Goal: Information Seeking & Learning: Learn about a topic

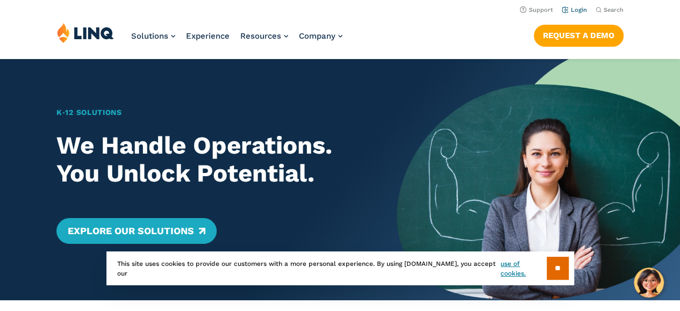
click at [581, 9] on link "Login" at bounding box center [574, 9] width 25 height 7
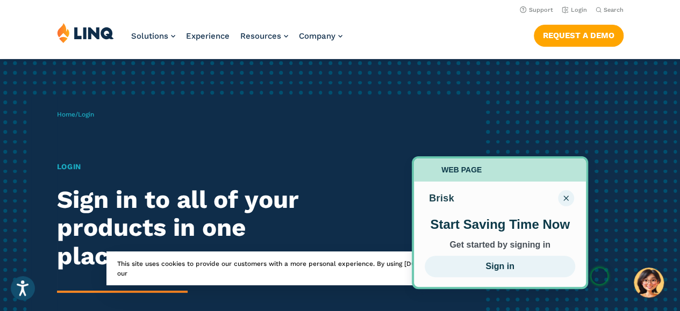
click at [418, 11] on nav "Support Login Search Search for:" at bounding box center [340, 9] width 680 height 12
click at [568, 200] on button "Close" at bounding box center [566, 198] width 16 height 16
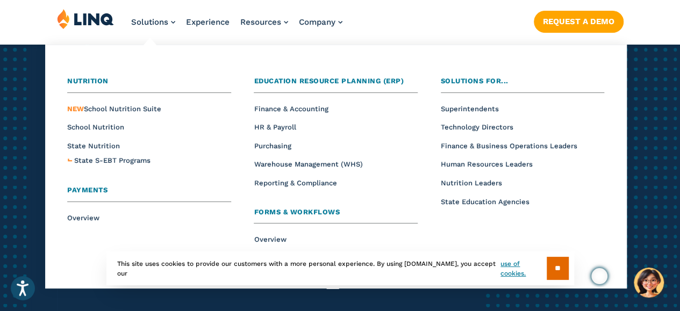
scroll to position [73, 0]
click at [138, 25] on span "Solutions" at bounding box center [149, 22] width 37 height 10
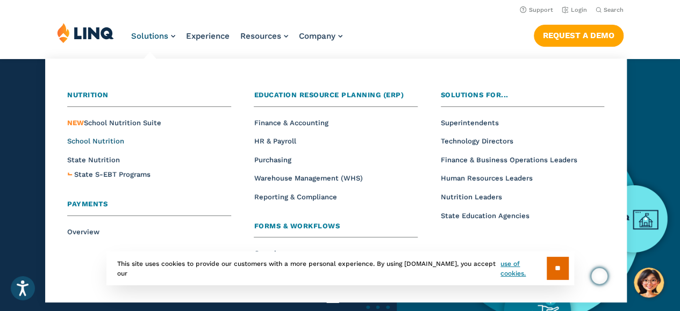
click at [109, 143] on span "School Nutrition" at bounding box center [95, 141] width 57 height 8
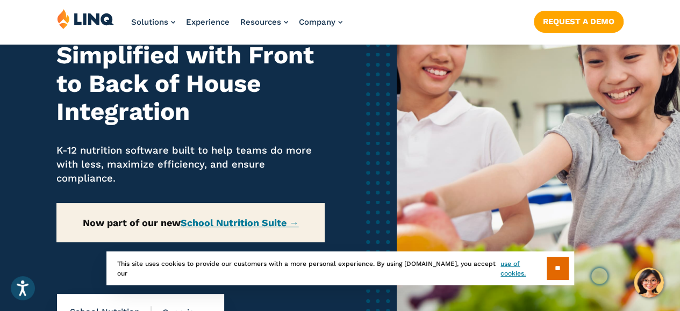
scroll to position [105, 0]
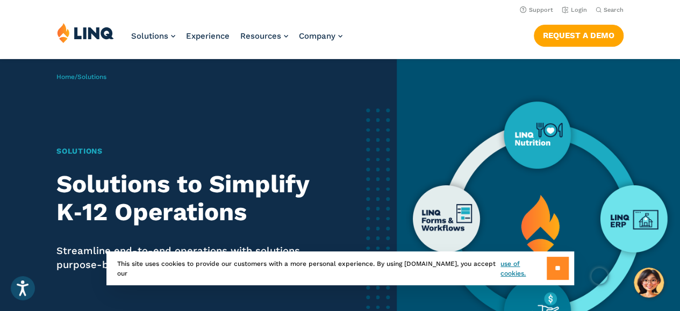
click at [564, 262] on input "**" at bounding box center [558, 268] width 22 height 23
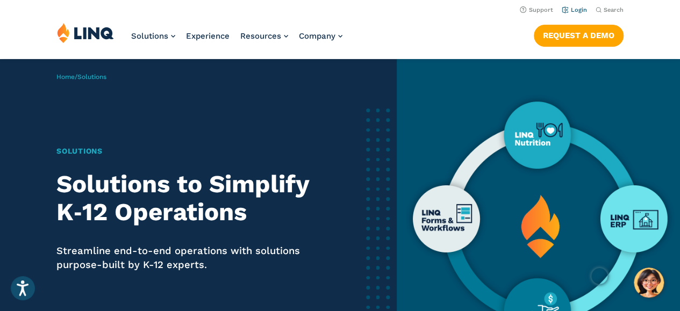
click at [571, 9] on link "Login" at bounding box center [574, 9] width 25 height 7
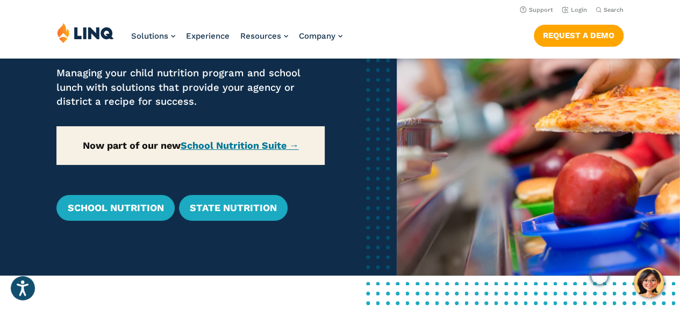
scroll to position [109, 0]
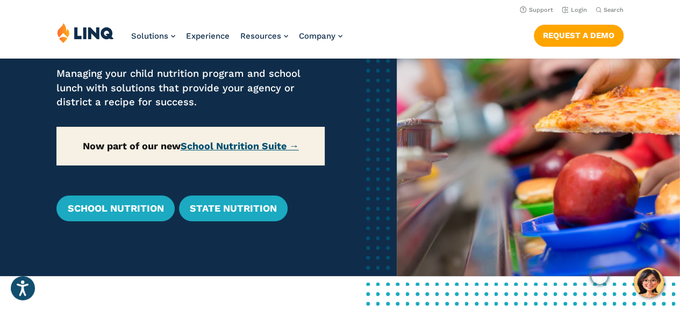
click at [240, 143] on link "School Nutrition Suite →" at bounding box center [240, 145] width 118 height 11
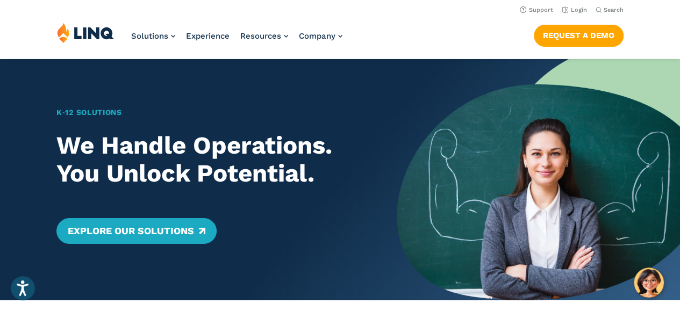
click at [94, 32] on img at bounding box center [85, 33] width 57 height 20
